Goal: Check status: Check status

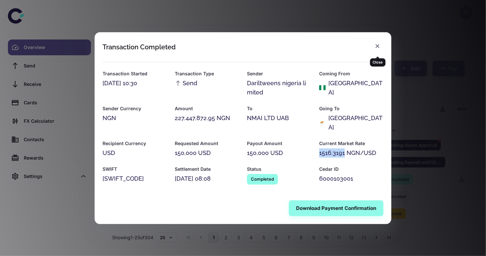
click at [379, 49] on icon "button" at bounding box center [377, 46] width 7 height 7
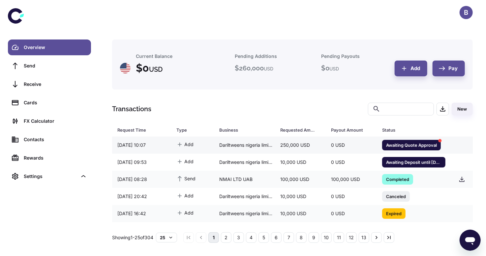
click at [395, 146] on span "Awaiting Quote Approval" at bounding box center [411, 145] width 59 height 7
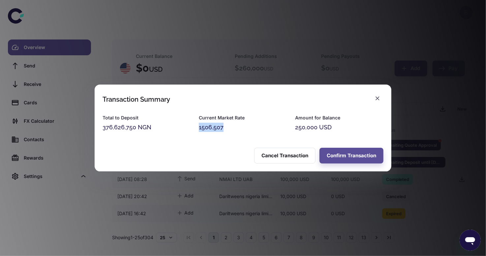
drag, startPoint x: 199, startPoint y: 128, endPoint x: 225, endPoint y: 128, distance: 26.0
click at [225, 128] on div "1506.507" at bounding box center [243, 127] width 88 height 9
click at [377, 98] on icon "button" at bounding box center [377, 98] width 7 height 7
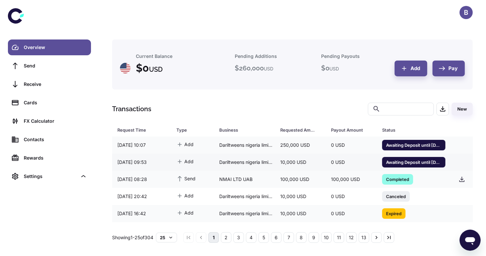
click at [395, 164] on span "Awaiting Deposit until [DATE] 11:00" at bounding box center [413, 162] width 63 height 7
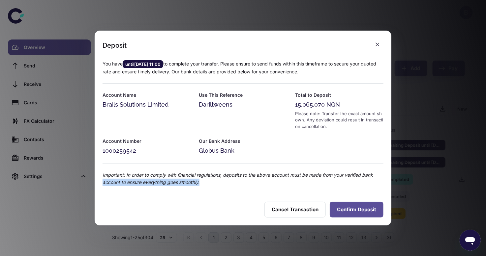
drag, startPoint x: 395, startPoint y: 164, endPoint x: 347, endPoint y: 207, distance: 64.9
click at [347, 207] on div "Deposit You have until 25/09/2025 11:00 to complete your transfer. Please ensur…" at bounding box center [243, 128] width 486 height 256
click at [347, 207] on button "Confirm Deposit" at bounding box center [357, 210] width 54 height 16
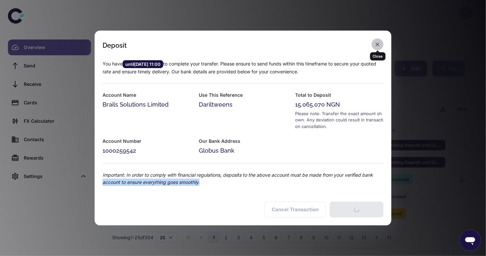
click at [379, 43] on icon "button" at bounding box center [377, 44] width 7 height 7
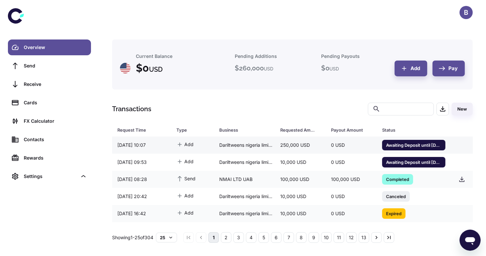
click at [402, 145] on span "Awaiting Deposit until [DATE] 11:09" at bounding box center [413, 145] width 63 height 7
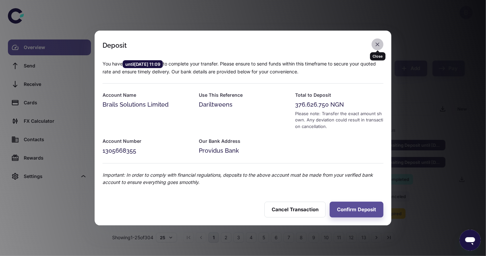
click at [377, 47] on icon "button" at bounding box center [377, 44] width 7 height 7
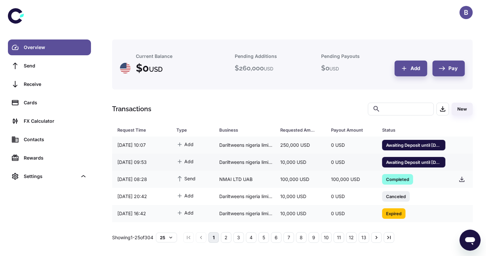
click at [390, 164] on span "Awaiting Deposit until [DATE] 11:00" at bounding box center [413, 162] width 63 height 7
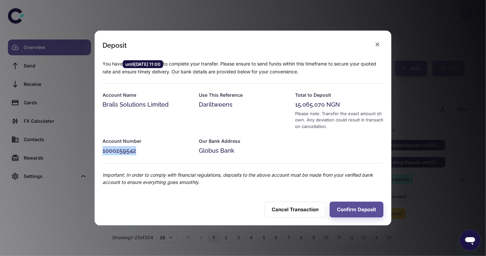
drag, startPoint x: 103, startPoint y: 153, endPoint x: 149, endPoint y: 153, distance: 46.1
click at [149, 153] on div "1000259542" at bounding box center [146, 150] width 88 height 9
copy div "1000259542"
click at [380, 44] on icon "button" at bounding box center [377, 44] width 7 height 7
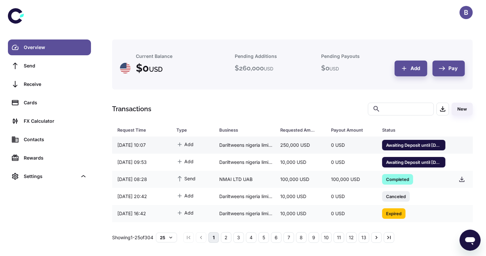
click at [428, 144] on span "Awaiting Deposit until 25/09/2025 11:09" at bounding box center [413, 145] width 63 height 7
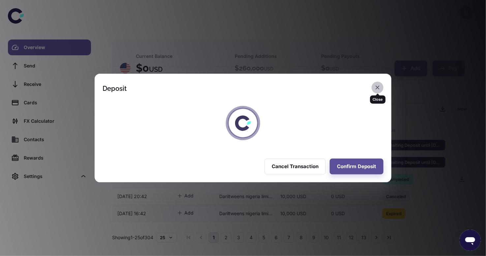
click at [379, 89] on icon "button" at bounding box center [377, 87] width 7 height 7
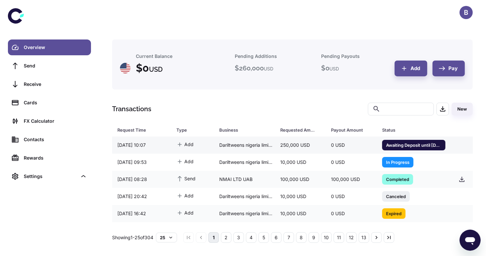
click at [394, 144] on span "Awaiting Deposit until [DATE] 11:09" at bounding box center [413, 145] width 63 height 7
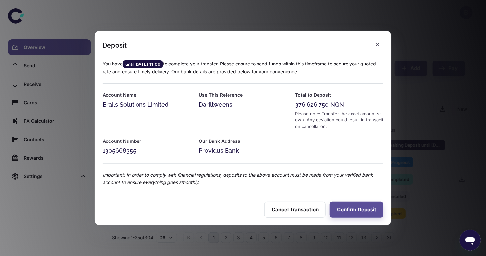
click at [405, 43] on div "Deposit You have until [DATE] 11:09 to complete your transfer. Please ensure to…" at bounding box center [243, 128] width 486 height 256
click at [373, 43] on button "button" at bounding box center [377, 45] width 12 height 12
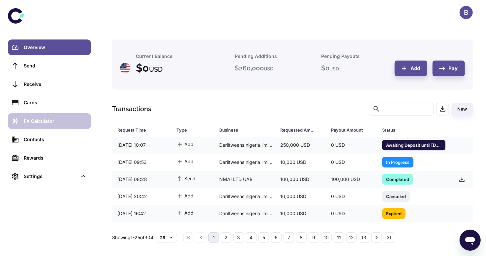
click at [32, 122] on div "FX Calculator" at bounding box center [55, 121] width 63 height 7
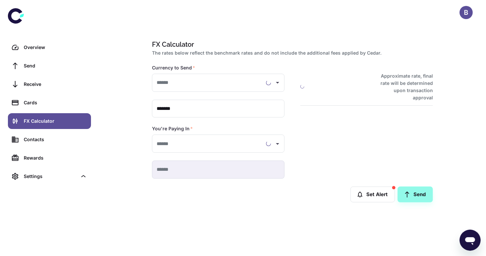
type input "**********"
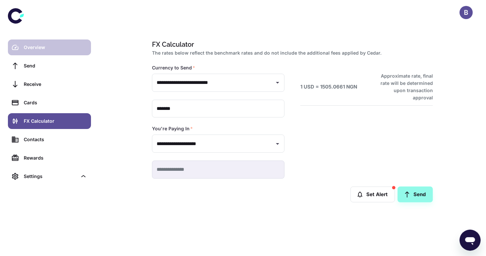
click at [26, 55] on link "Overview" at bounding box center [49, 48] width 83 height 16
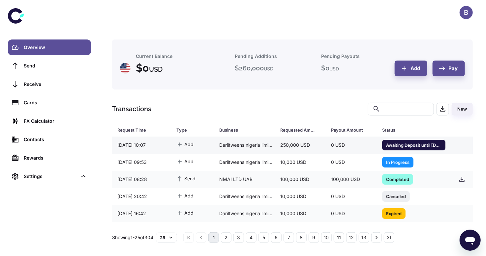
click at [411, 145] on span "Awaiting Deposit until 25/09/2025 11:09" at bounding box center [413, 145] width 63 height 7
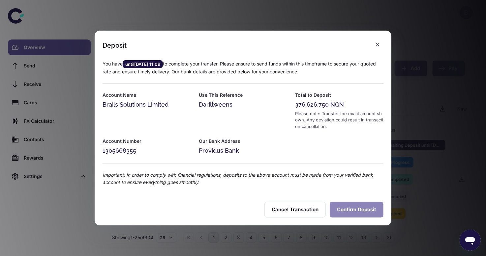
click at [355, 212] on button "Confirm Deposit" at bounding box center [357, 210] width 54 height 16
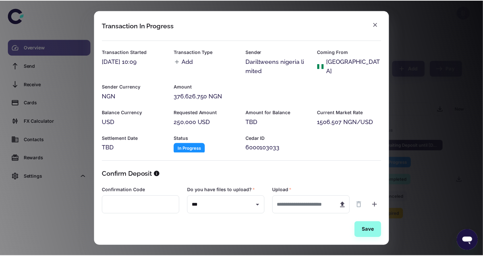
scroll to position [9, 0]
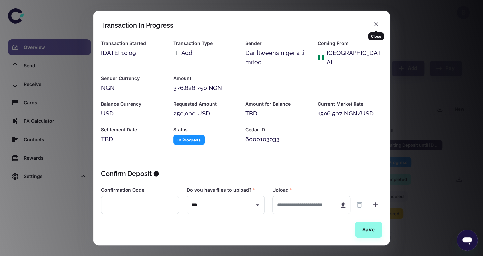
click at [377, 24] on icon "button" at bounding box center [376, 24] width 7 height 7
